Goal: Check status: Check status

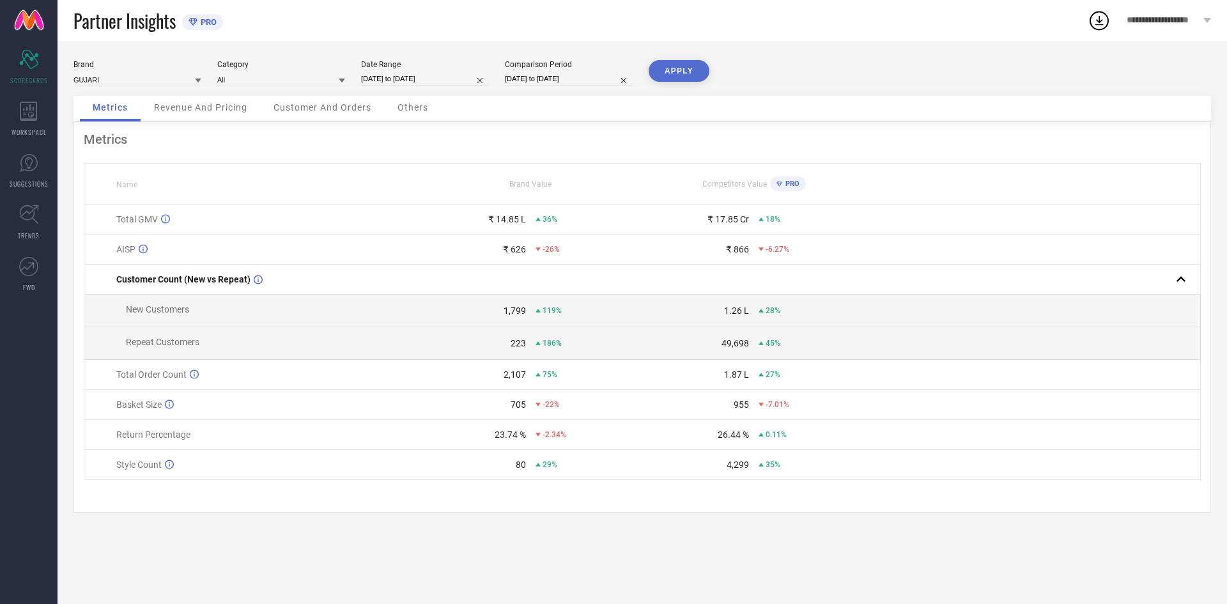
click at [410, 78] on input "[DATE] to [DATE]" at bounding box center [425, 78] width 128 height 13
select select "5"
select select "2025"
select select "6"
select select "2025"
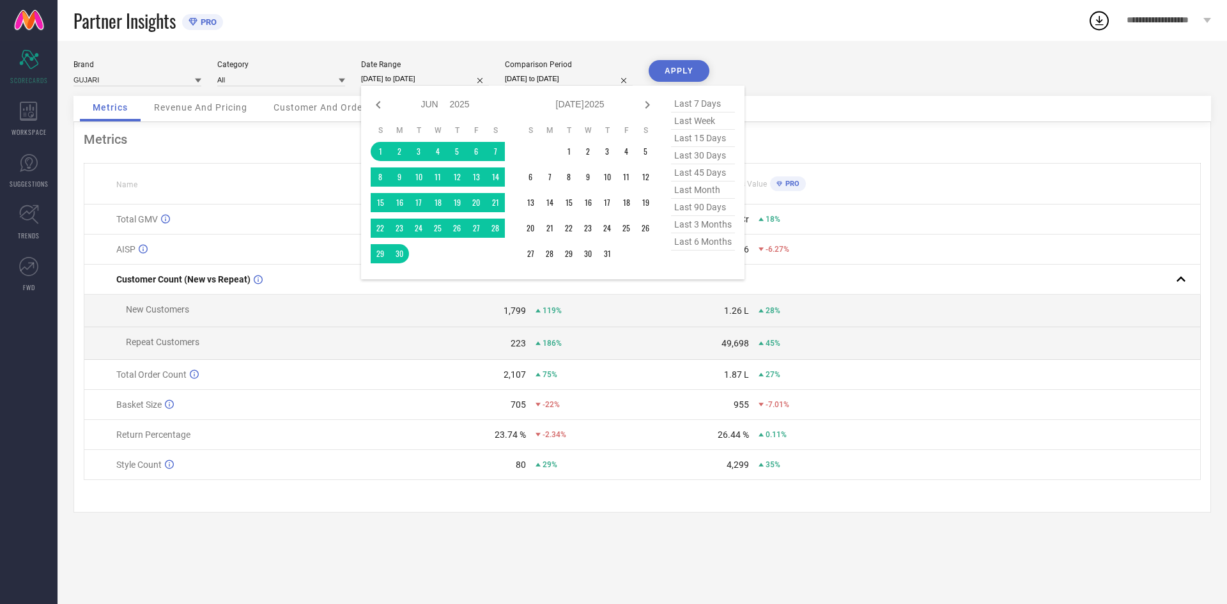
click at [637, 105] on div "Jan Feb Mar Apr May Jun [DATE] Aug Sep Oct Nov [DATE] 2016 2017 2018 2019 2020 …" at bounding box center [580, 104] width 119 height 19
click at [688, 138] on span "last 15 days" at bounding box center [703, 138] width 64 height 17
type input "[DATE] to [DATE]"
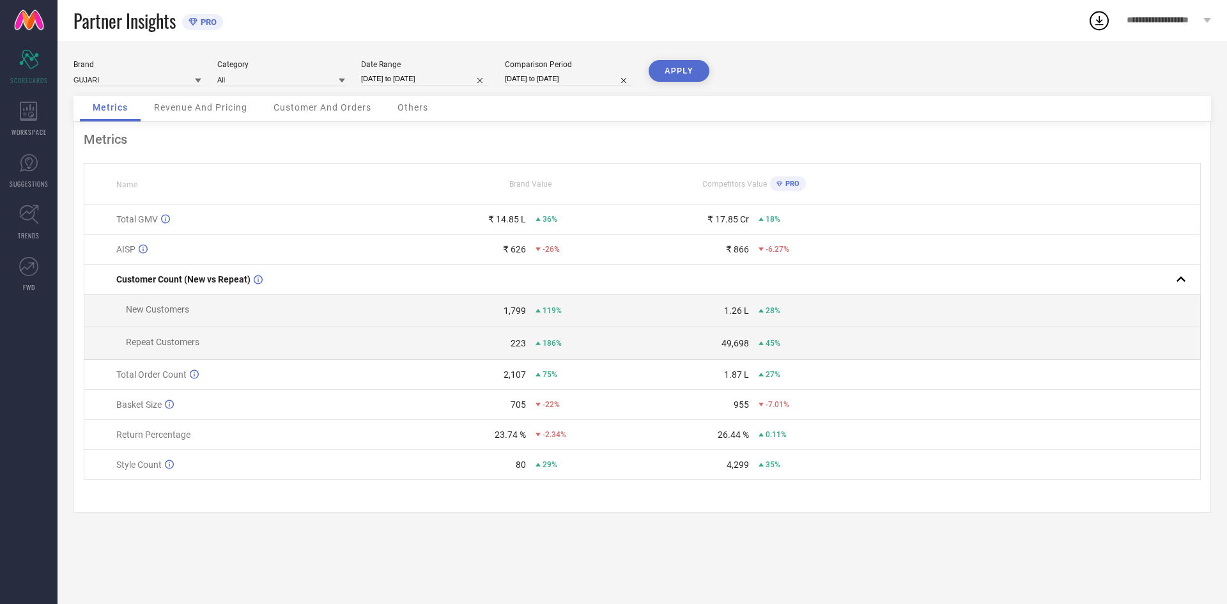
click at [674, 72] on button "APPLY" at bounding box center [679, 71] width 61 height 22
click at [31, 116] on icon at bounding box center [29, 111] width 18 height 19
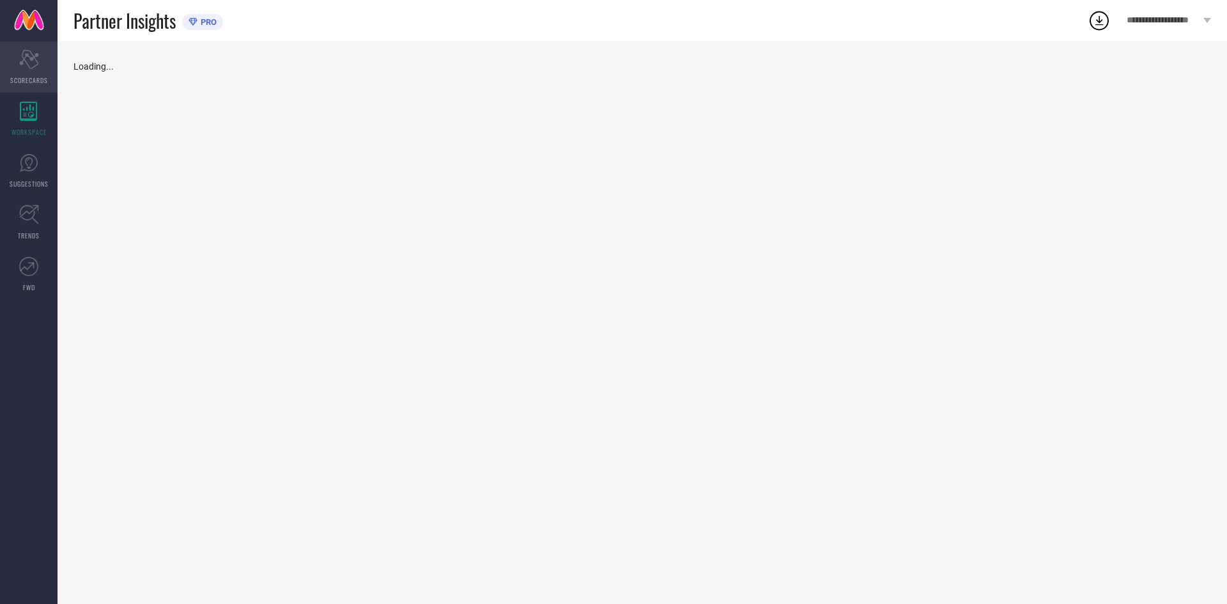
click at [23, 64] on icon "Scorecard" at bounding box center [29, 59] width 20 height 19
click at [17, 105] on div "WORKSPACE" at bounding box center [29, 118] width 58 height 51
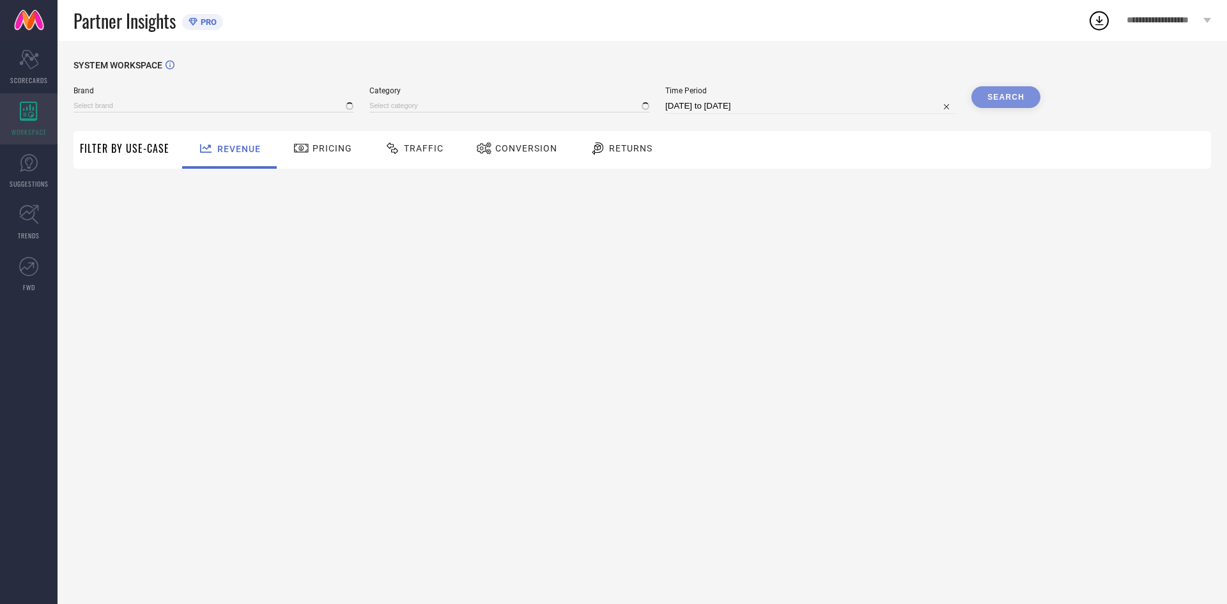
type input "GUJARI"
type input "All"
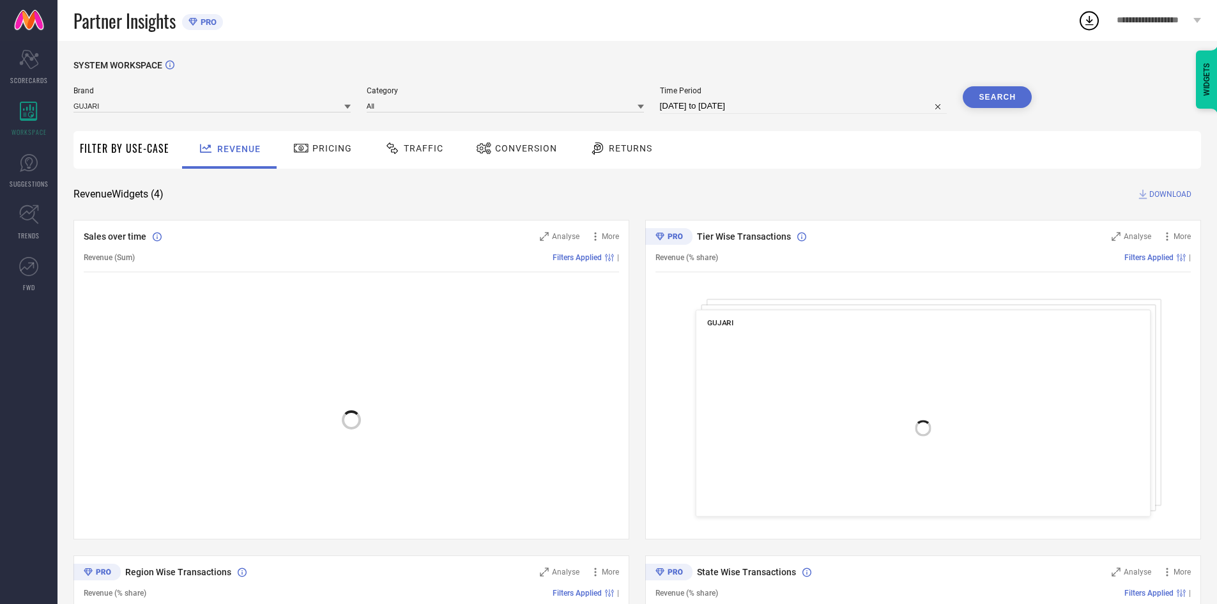
click at [392, 144] on icon at bounding box center [393, 148] width 16 height 15
